Goal: Contribute content

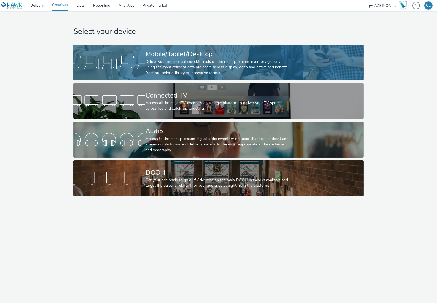
click at [131, 64] on div at bounding box center [109, 63] width 72 height 18
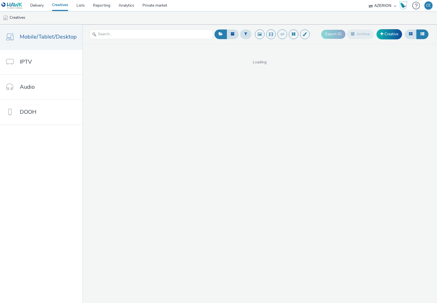
click at [41, 254] on nav "Mobile/Tablet/Desktop IPTV Audio DOOH" at bounding box center [41, 163] width 82 height 278
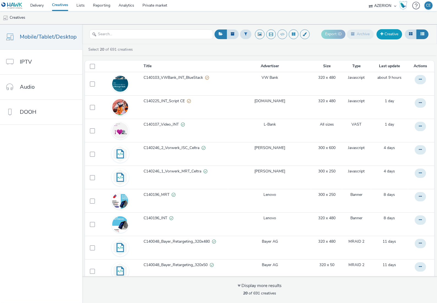
click at [386, 34] on link "Creative" at bounding box center [390, 34] width 26 height 10
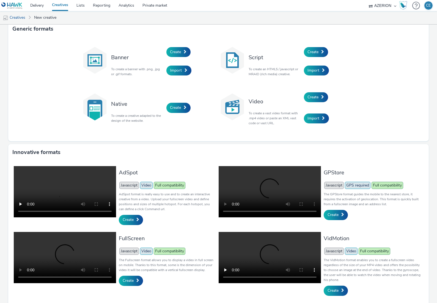
scroll to position [14, 0]
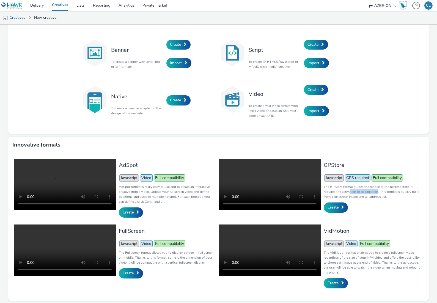
drag, startPoint x: 355, startPoint y: 191, endPoint x: 347, endPoint y: 190, distance: 7.7
click at [347, 190] on p "The GPStore format guides the mobile to the nearest store, it requires the acti…" at bounding box center [372, 191] width 97 height 15
click at [346, 190] on p "The GPStore format guides the mobile to the nearest store, it requires the acti…" at bounding box center [372, 191] width 97 height 15
drag, startPoint x: 366, startPoint y: 178, endPoint x: 371, endPoint y: 178, distance: 4.7
click at [371, 178] on span "Javascript GPS required Full compatibility" at bounding box center [364, 177] width 80 height 5
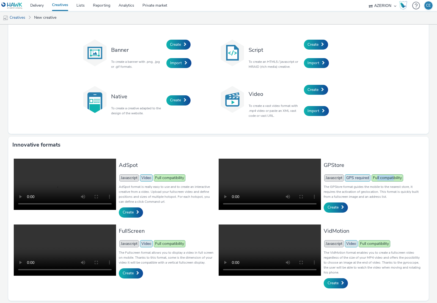
drag, startPoint x: 390, startPoint y: 177, endPoint x: 370, endPoint y: 178, distance: 19.3
click at [373, 178] on span "Full compatibility" at bounding box center [388, 177] width 32 height 7
click at [343, 188] on p "The GPStore format guides the mobile to the nearest store, it requires the acti…" at bounding box center [372, 191] width 97 height 15
click at [199, 131] on div "Banner To create a banner with .png, .jpg or .gif formats. Create Import Script…" at bounding box center [218, 82] width 421 height 104
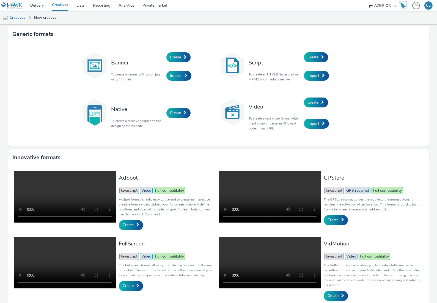
scroll to position [0, 0]
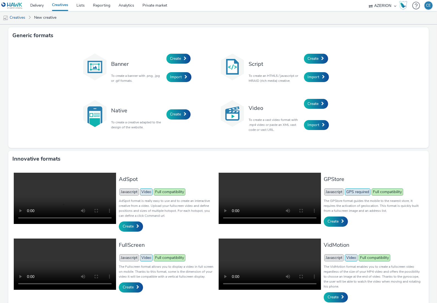
click at [46, 110] on div "Banner To create a banner with .png, .jpg or .gif formats. Create Import Script…" at bounding box center [218, 96] width 421 height 104
click at [312, 56] on span "Create" at bounding box center [313, 58] width 11 height 5
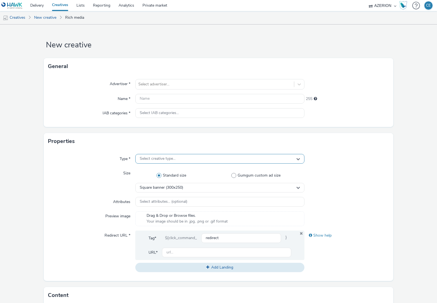
click at [144, 160] on span "Select creative type..." at bounding box center [158, 158] width 36 height 5
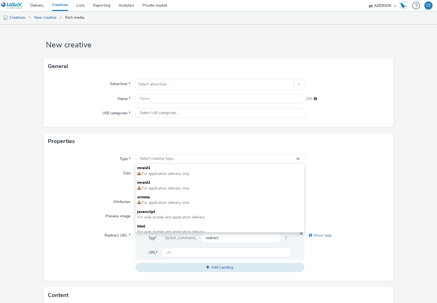
click at [80, 162] on div "Type *" at bounding box center [91, 159] width 87 height 10
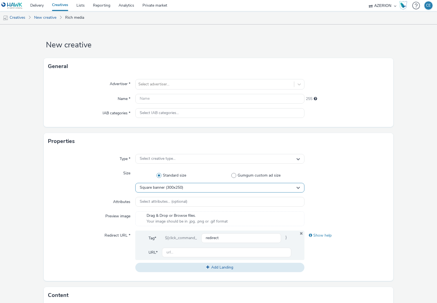
click at [157, 188] on span "Square banner (300x250)" at bounding box center [161, 187] width 43 height 5
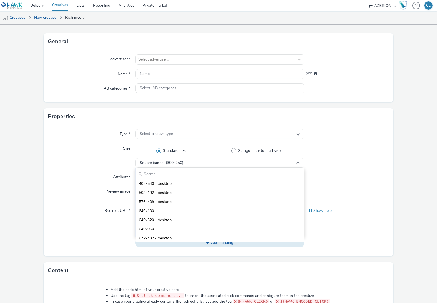
scroll to position [92, 0]
click at [405, 142] on form "New creative General Advertiser * Select advertiser... Name * 255 IAB categorie…" at bounding box center [218, 224] width 437 height 448
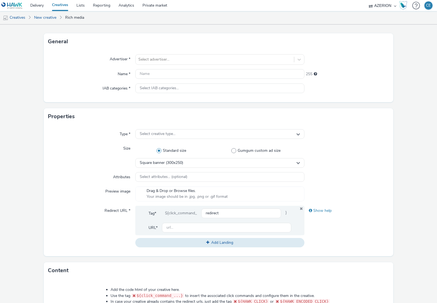
click at [28, 185] on form "New creative General Advertiser * Select advertiser... Name * 255 IAB categorie…" at bounding box center [218, 224] width 437 height 448
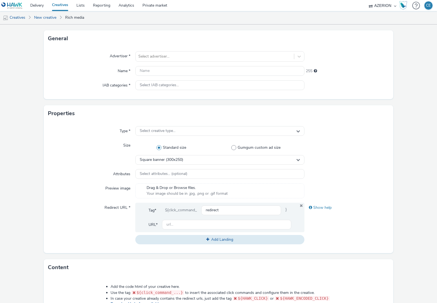
scroll to position [25, 0]
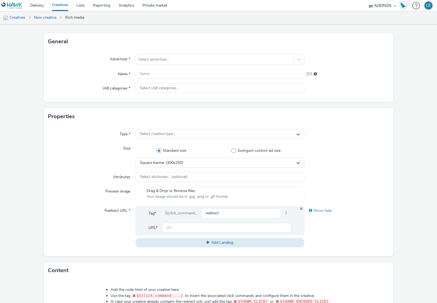
click at [29, 194] on form "New creative General Advertiser * Select advertiser... Name * 255 IAB categorie…" at bounding box center [218, 224] width 437 height 448
click at [68, 227] on div "Redirect URL *" at bounding box center [91, 226] width 87 height 42
click at [25, 212] on form "New creative General Advertiser * Select advertiser... Name * 255 IAB categorie…" at bounding box center [218, 224] width 437 height 448
drag, startPoint x: 58, startPoint y: 234, endPoint x: 58, endPoint y: 239, distance: 5.2
click at [58, 234] on div "Redirect URL *" at bounding box center [91, 226] width 87 height 42
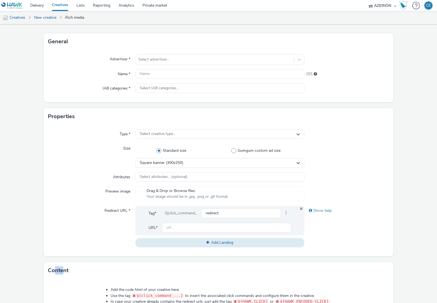
click at [51, 270] on h3 "Content" at bounding box center [58, 270] width 21 height 8
click at [50, 270] on h3 "Content" at bounding box center [58, 270] width 21 height 8
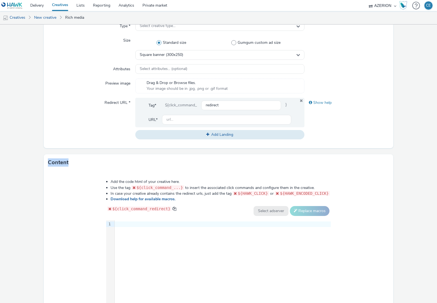
scroll to position [150, 0]
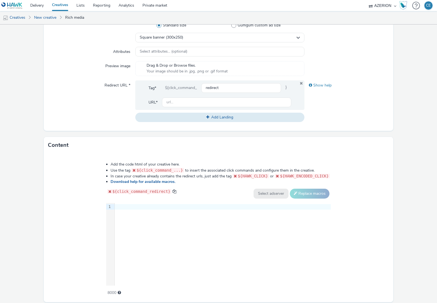
drag, startPoint x: 91, startPoint y: 90, endPoint x: 89, endPoint y: 96, distance: 6.3
click at [91, 90] on div "Redirect URL *" at bounding box center [91, 101] width 87 height 42
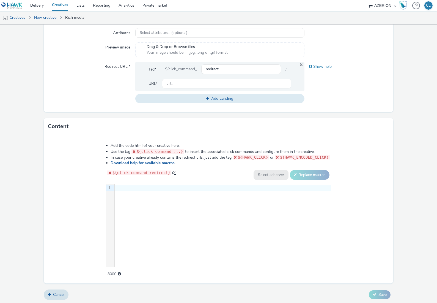
scroll to position [169, 0]
